Goal: Navigation & Orientation: Find specific page/section

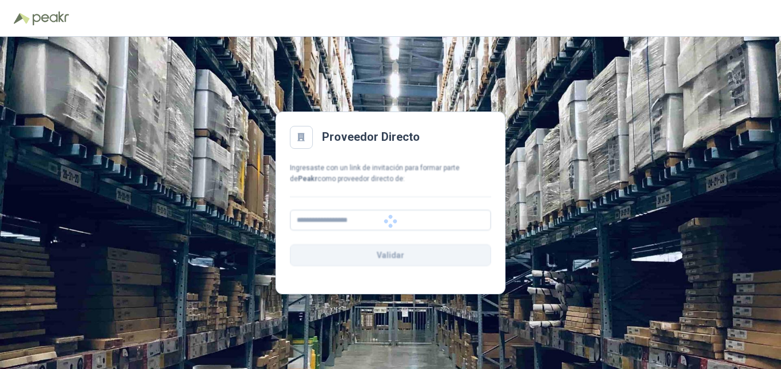
click at [397, 140] on h2 "Proveedor Directo" at bounding box center [371, 137] width 98 height 18
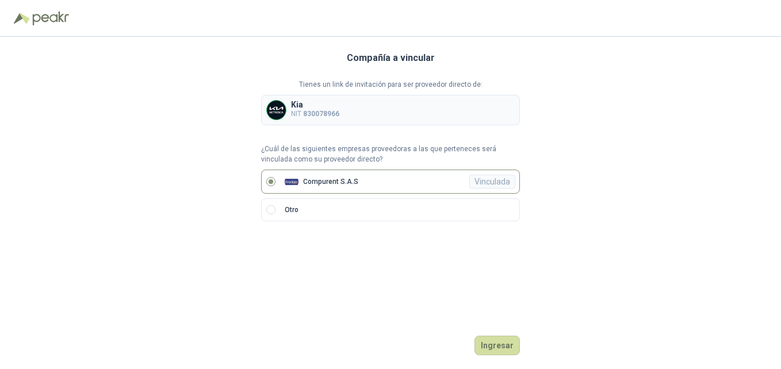
click at [491, 318] on div "Compañía a vincular Tienes un link de invitación para ser proveedor directo de:…" at bounding box center [390, 203] width 259 height 332
click at [494, 339] on button "Ingresar" at bounding box center [497, 346] width 45 height 20
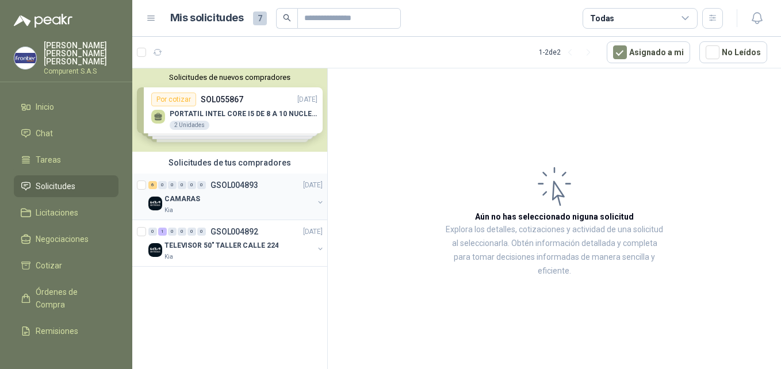
click at [230, 206] on div "Kia" at bounding box center [239, 210] width 149 height 9
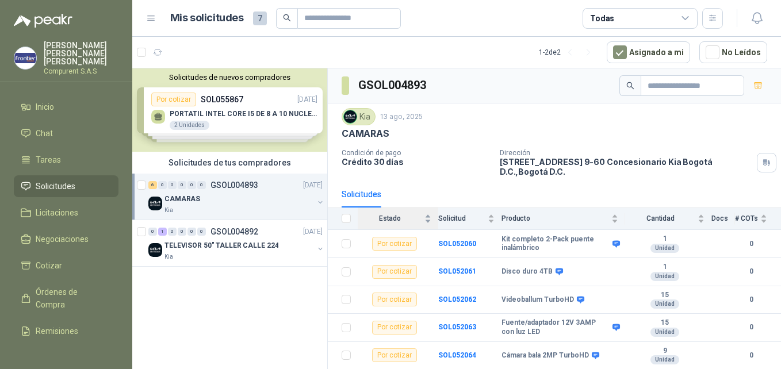
scroll to position [25, 0]
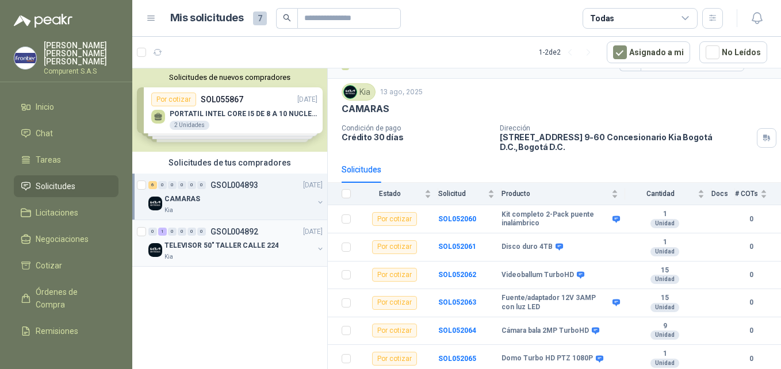
click at [254, 256] on div "Kia" at bounding box center [239, 257] width 149 height 9
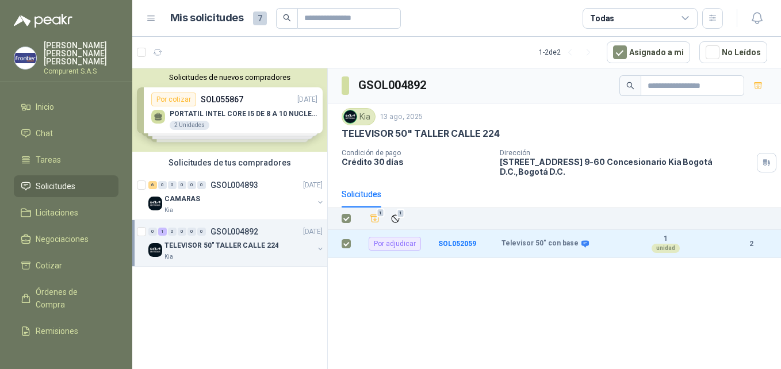
click at [430, 197] on div "Solicitudes" at bounding box center [555, 194] width 426 height 26
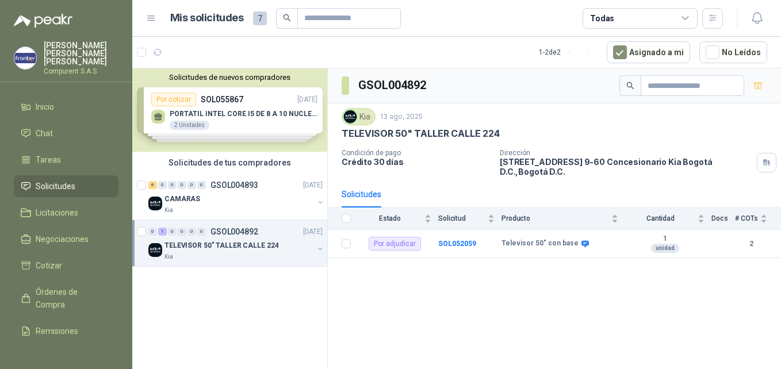
click at [320, 250] on button "button" at bounding box center [320, 248] width 9 height 9
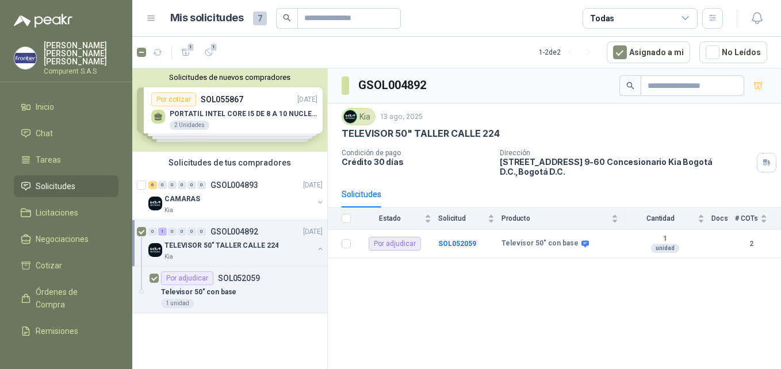
click at [420, 312] on div "GSOL004892 Kia [DATE] TELEVISOR 50" TALLER CALLE 224 Condición de pago Crédito …" at bounding box center [554, 220] width 453 height 305
click at [42, 127] on span "Chat" at bounding box center [44, 133] width 17 height 13
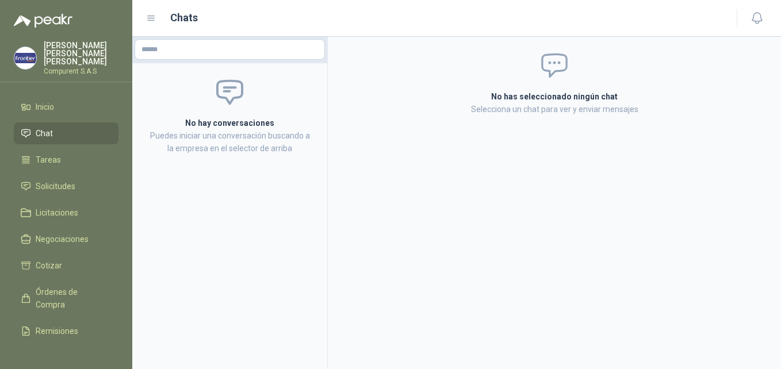
click at [255, 136] on p "Puedes iniciar una conversación buscando a la empresa en el selector de arriba" at bounding box center [229, 141] width 167 height 25
click at [200, 52] on input "text" at bounding box center [229, 50] width 189 height 20
type input "***"
click at [192, 82] on span "METROKIA S.A. -" at bounding box center [182, 81] width 41 height 6
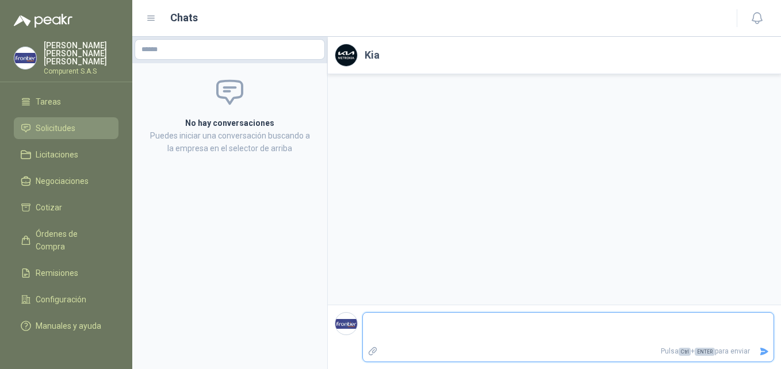
scroll to position [62, 0]
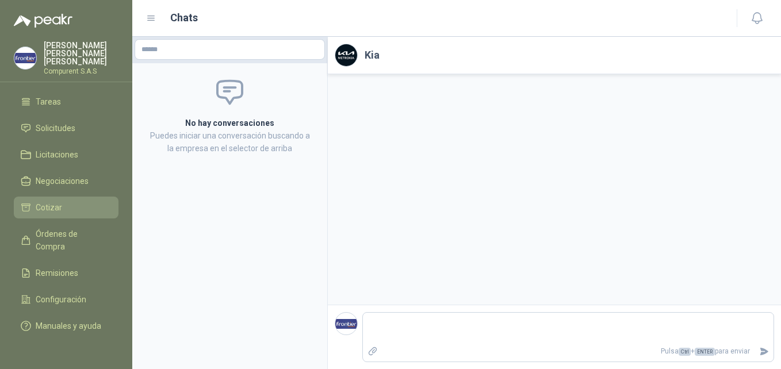
click at [53, 201] on span "Cotizar" at bounding box center [49, 207] width 26 height 13
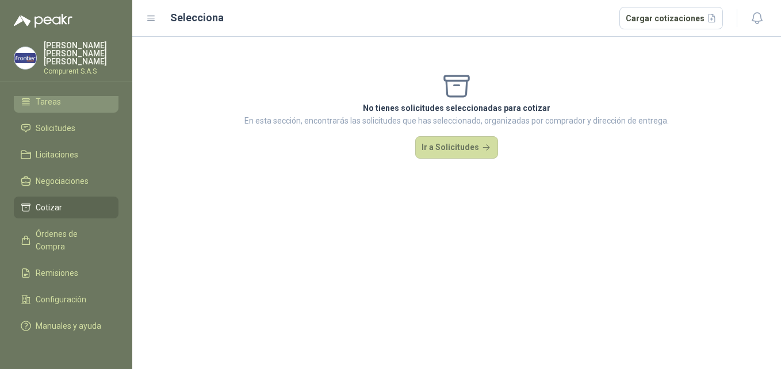
click at [57, 95] on span "Tareas" at bounding box center [48, 101] width 25 height 13
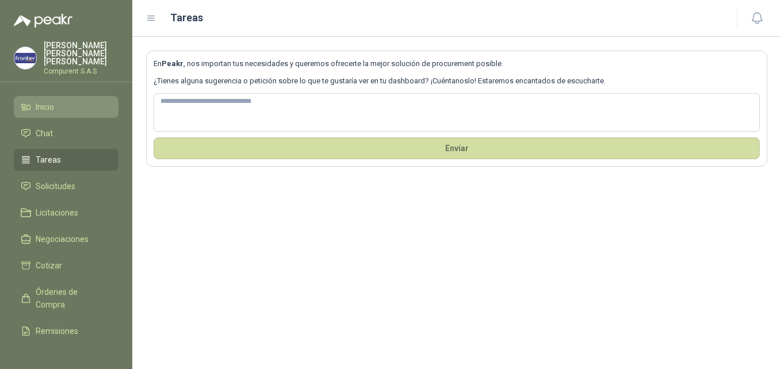
click at [54, 101] on span "Inicio" at bounding box center [45, 107] width 18 height 13
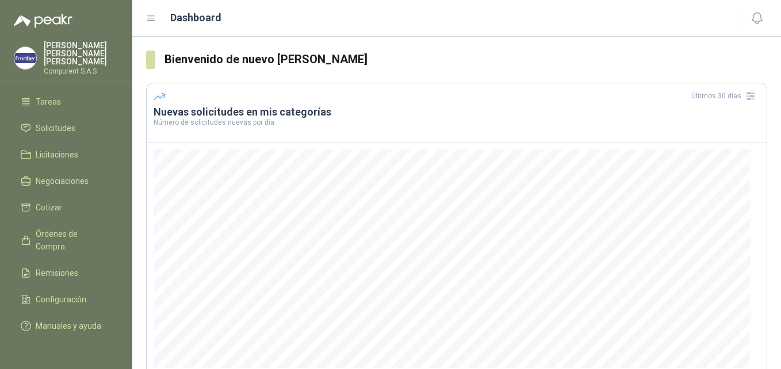
scroll to position [63, 0]
click at [50, 175] on span "Negociaciones" at bounding box center [62, 181] width 53 height 13
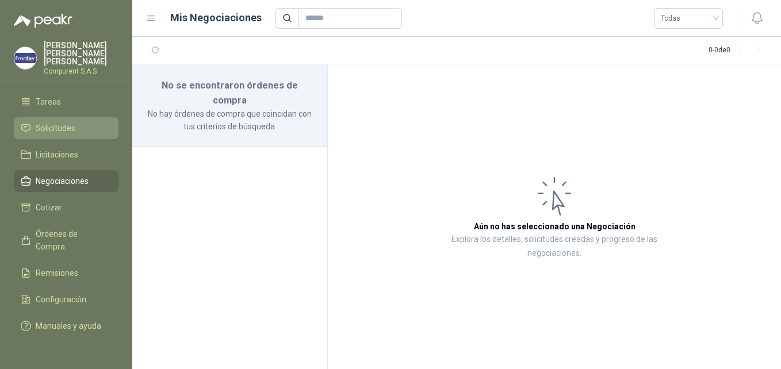
click at [56, 122] on span "Solicitudes" at bounding box center [56, 128] width 40 height 13
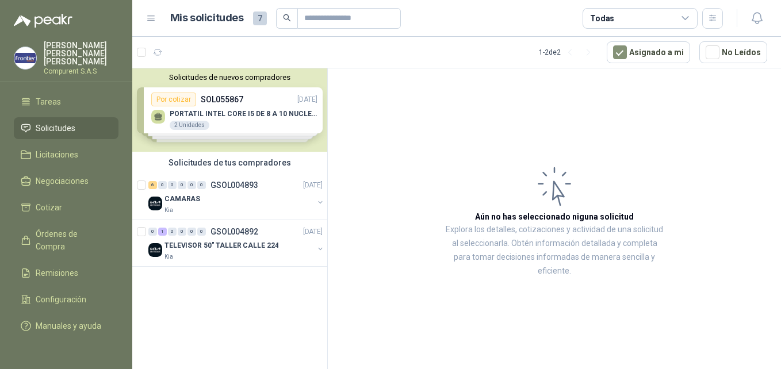
click at [221, 127] on div "Solicitudes de nuevos compradores Por cotizar SOL055867 [DATE] PORTATIL INTEL C…" at bounding box center [229, 109] width 195 height 83
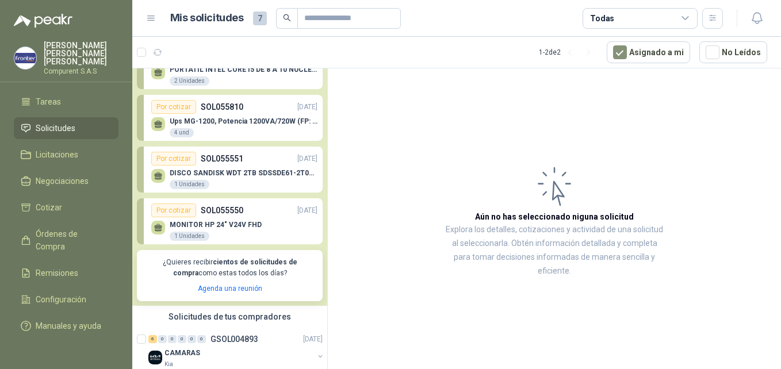
scroll to position [44, 0]
click at [251, 224] on p "MONITOR HP 24" V24V FHD" at bounding box center [216, 225] width 92 height 8
